Goal: Register for event/course

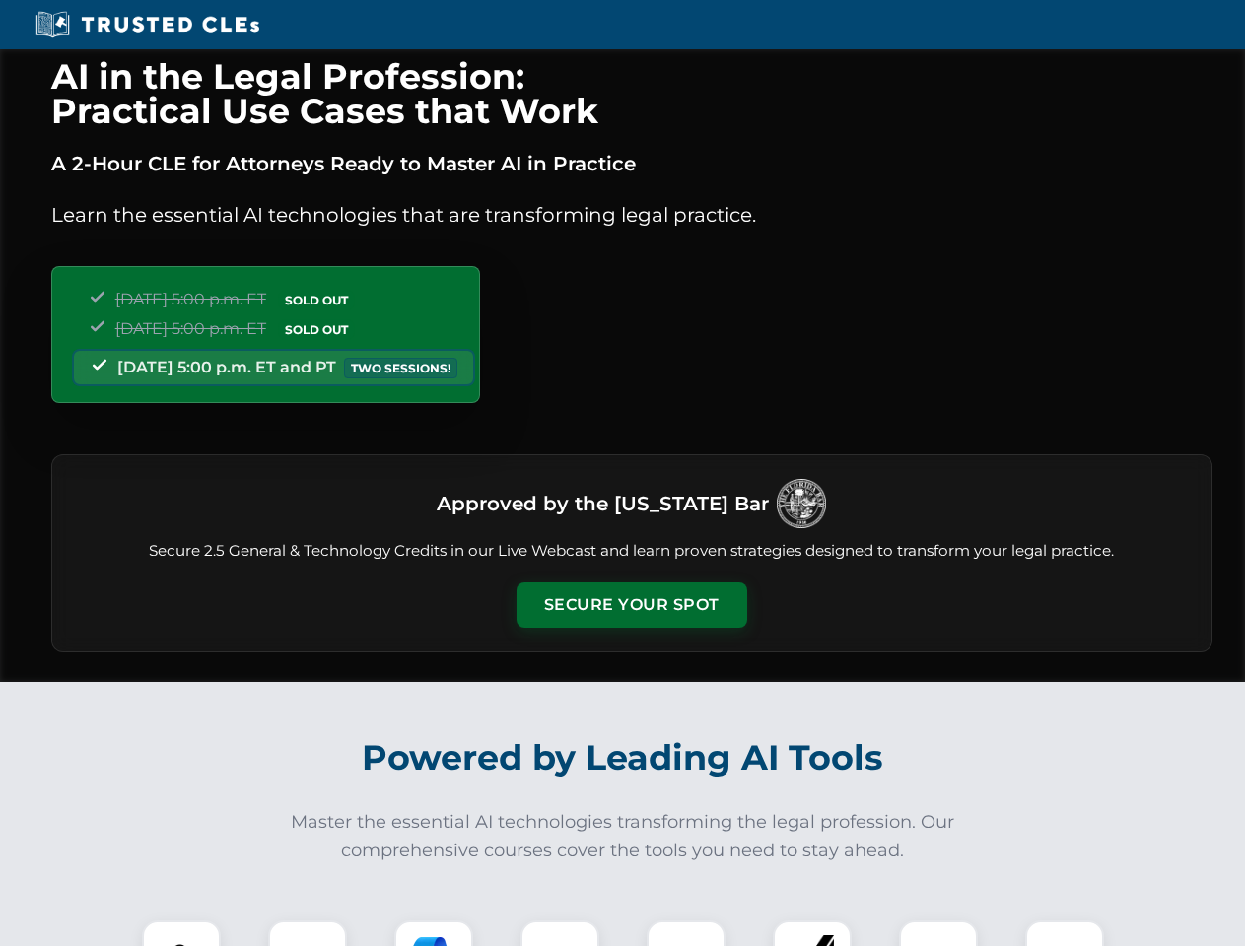
click at [631, 605] on button "Secure Your Spot" at bounding box center [631, 604] width 231 height 45
click at [181, 933] on img at bounding box center [181, 959] width 57 height 57
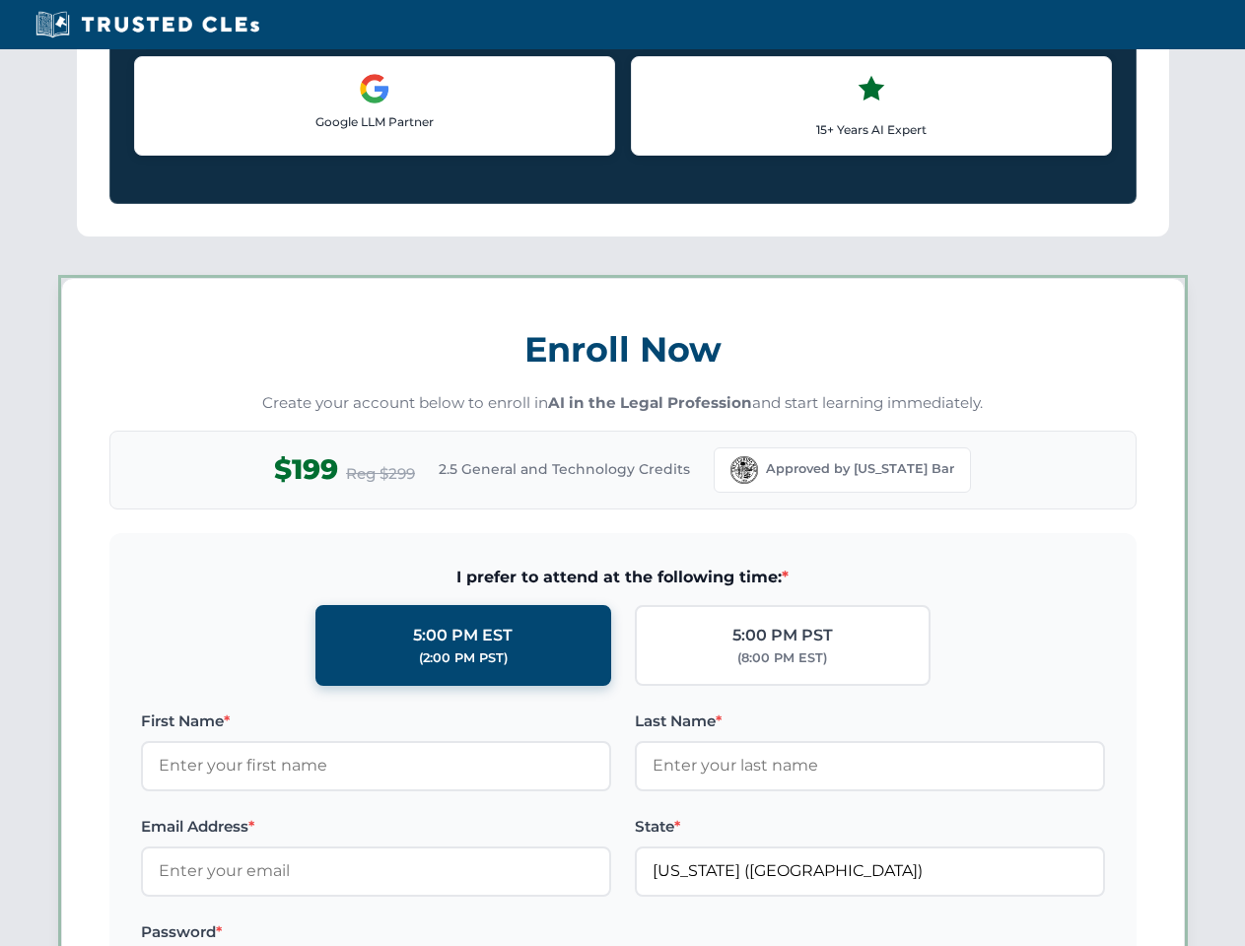
click at [434, 933] on label "Password *" at bounding box center [376, 932] width 470 height 24
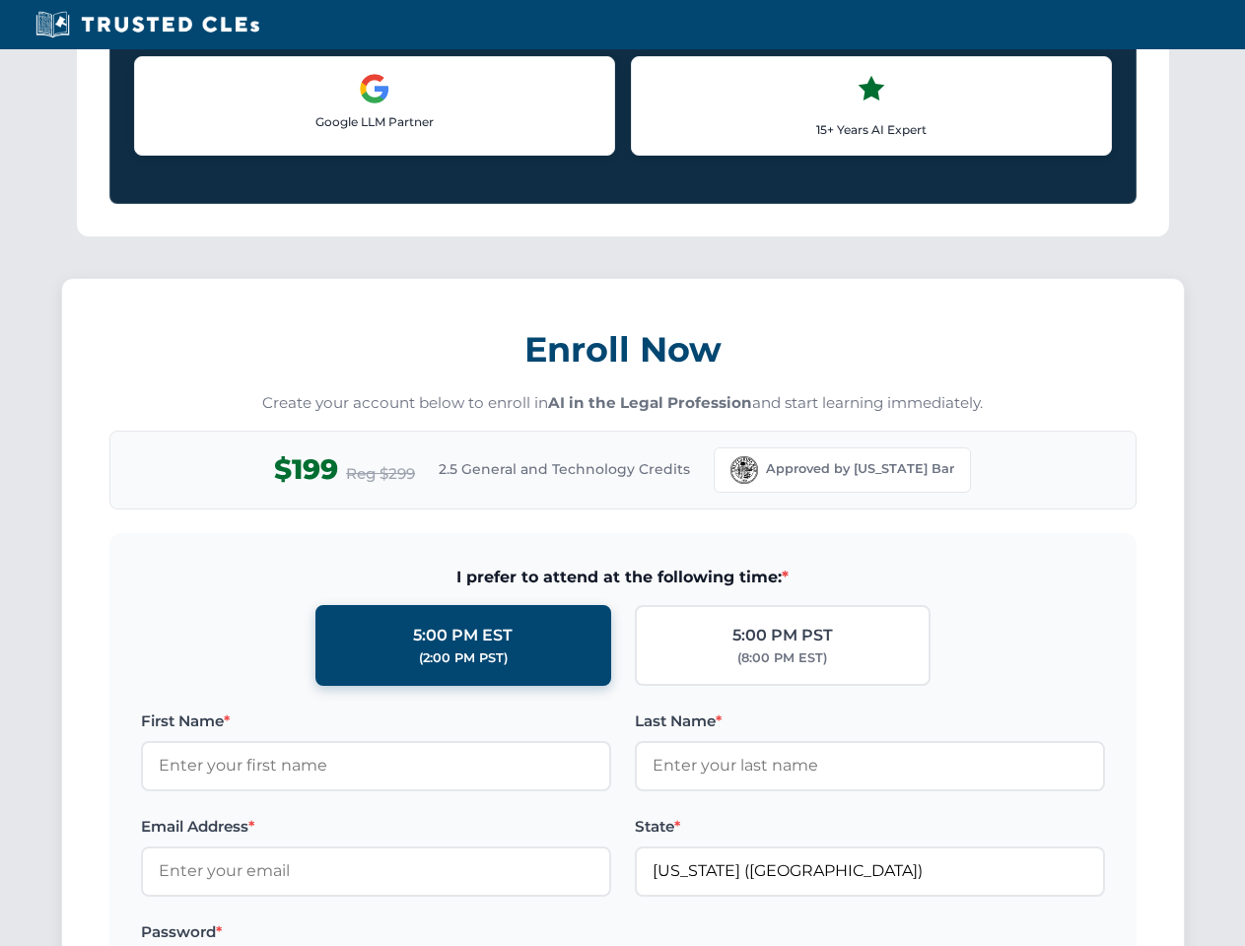
scroll to position [1934, 0]
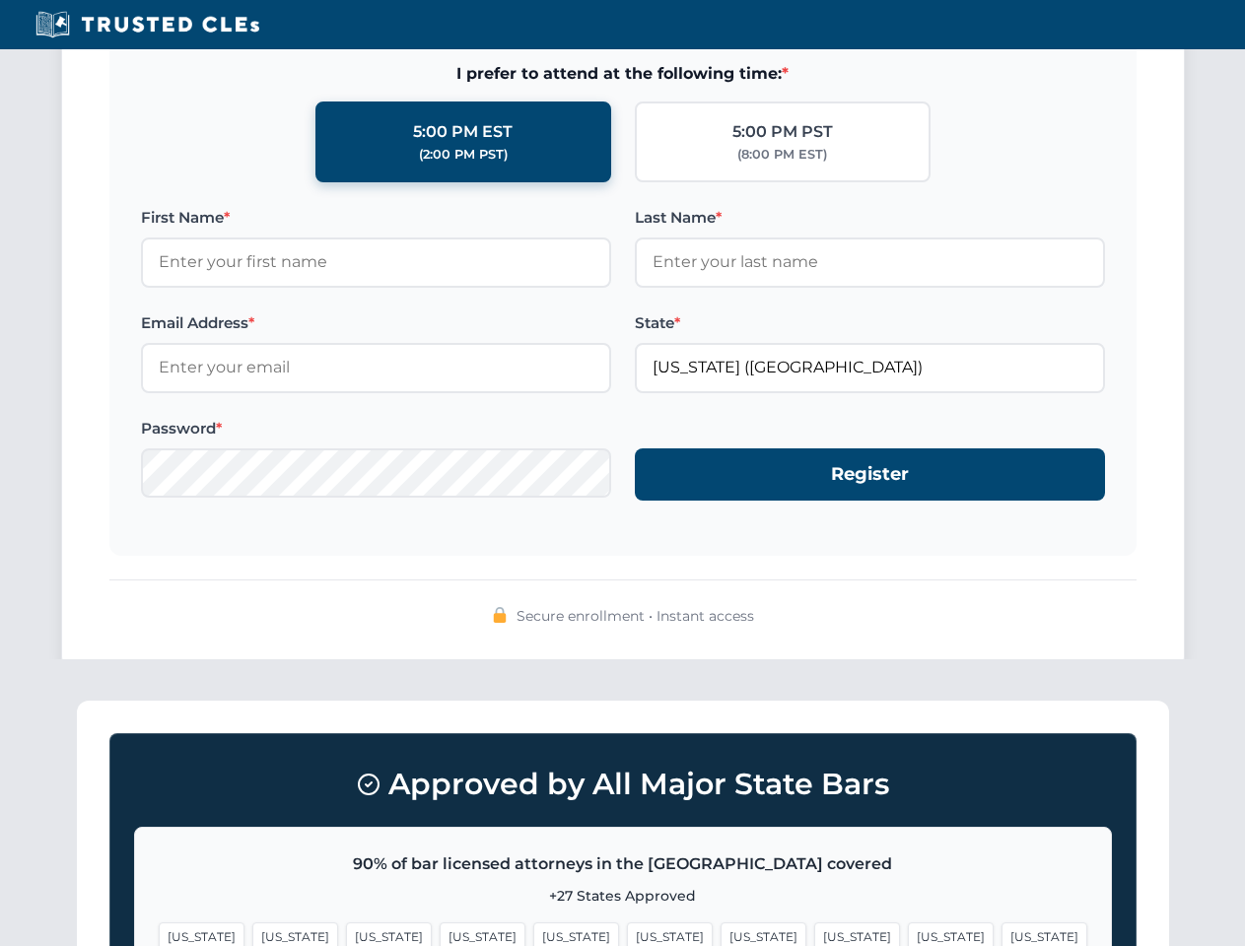
click at [908, 933] on span "[US_STATE]" at bounding box center [951, 936] width 86 height 29
